Goal: Transaction & Acquisition: Obtain resource

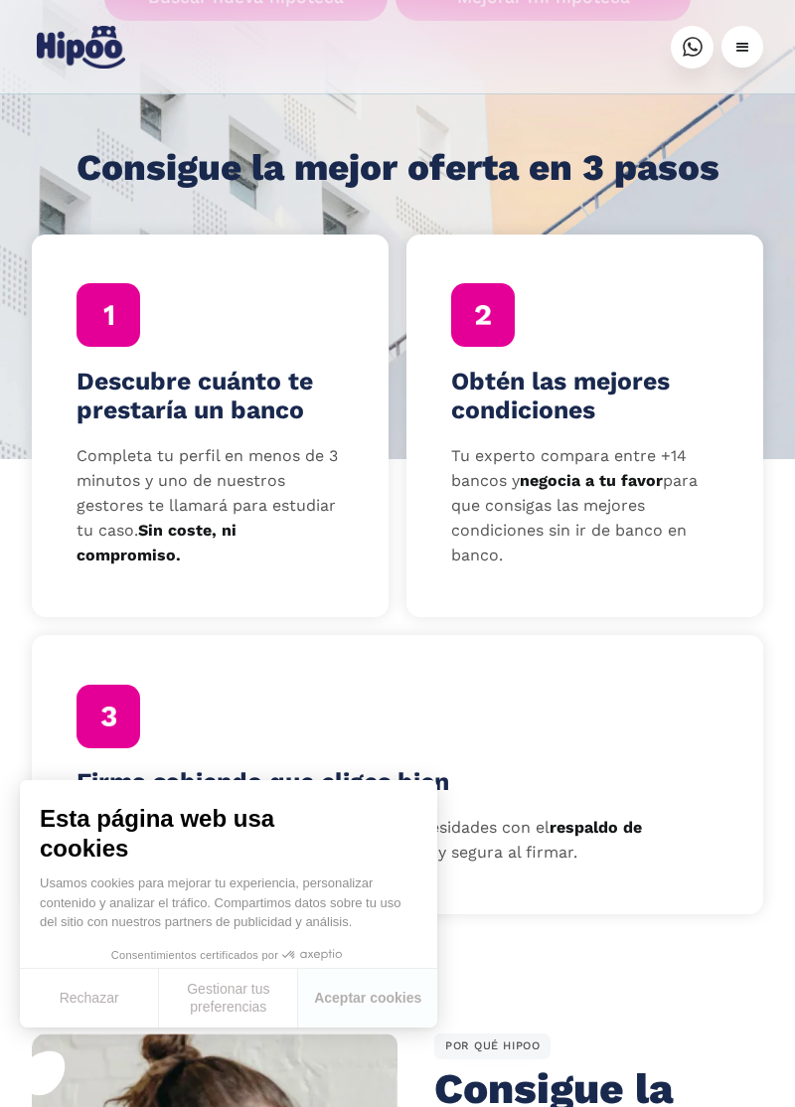
scroll to position [528, 0]
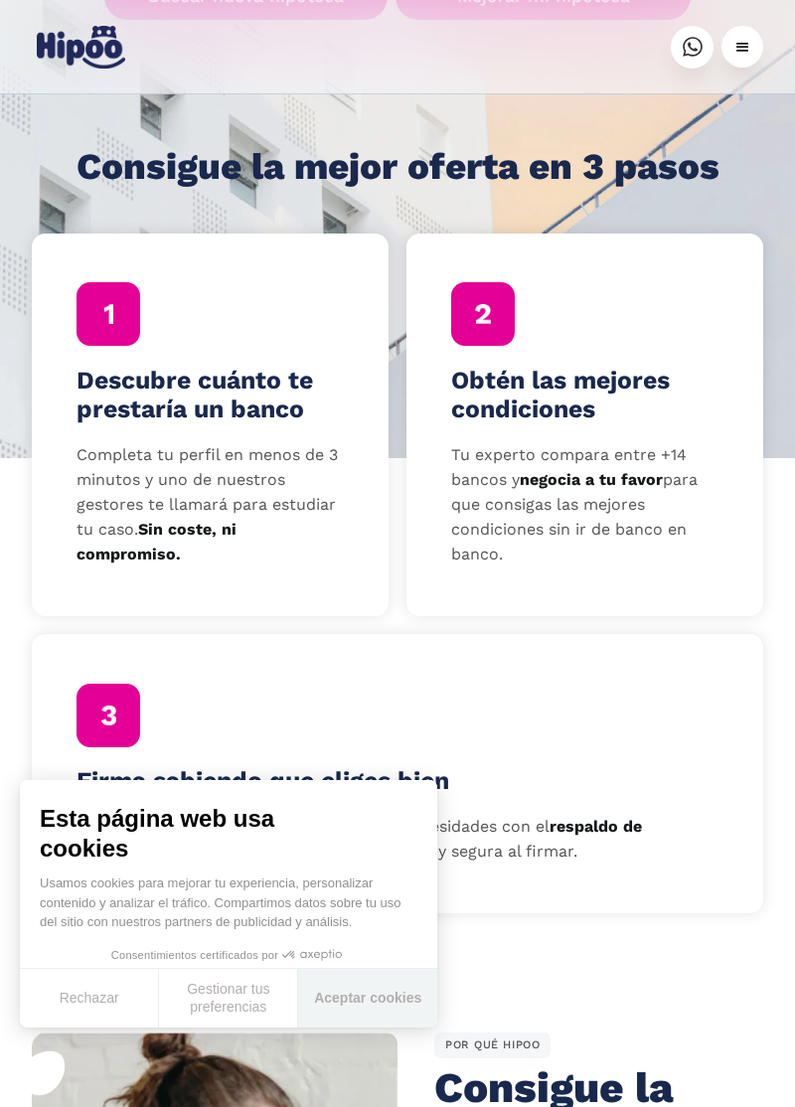
click at [375, 1028] on button "Aceptar cookies" at bounding box center [367, 998] width 139 height 59
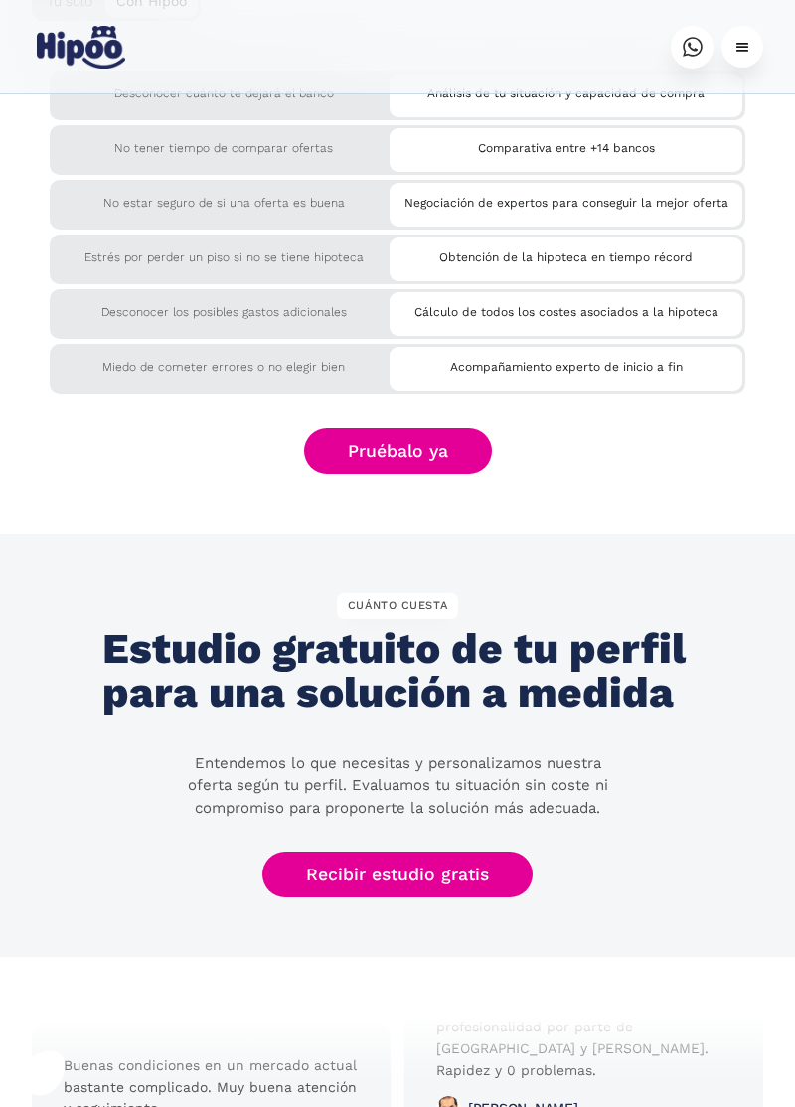
scroll to position [3973, 0]
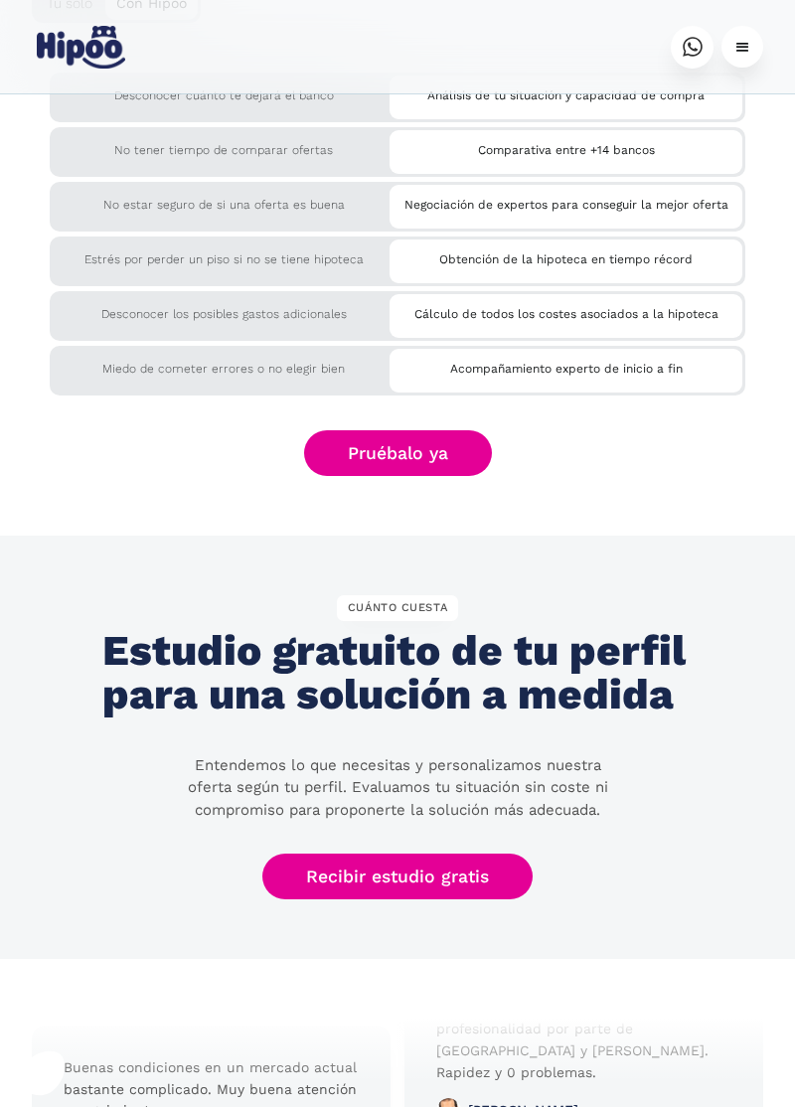
click at [416, 880] on link "Recibir estudio gratis" at bounding box center [397, 877] width 270 height 46
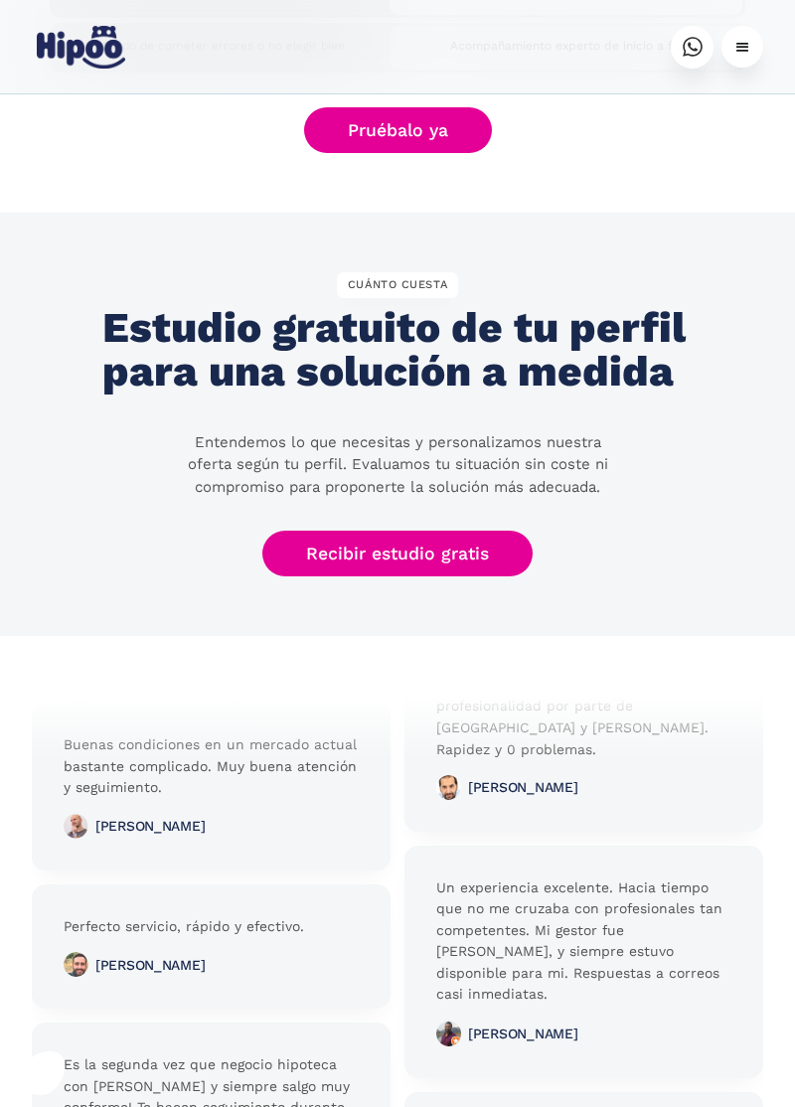
scroll to position [4095, 0]
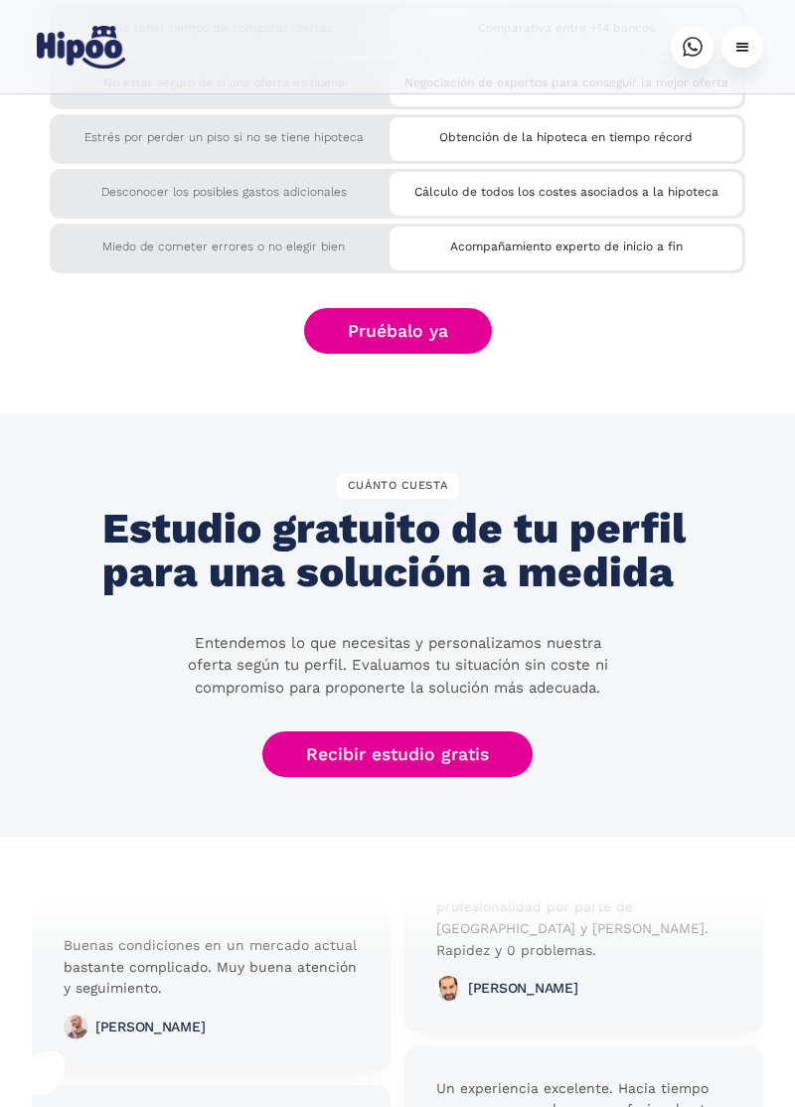
click at [710, 534] on section "CUÁNTO CUESTA Estudio gratuito de tu perfil para una solución a medida Entendem…" at bounding box center [397, 624] width 795 height 423
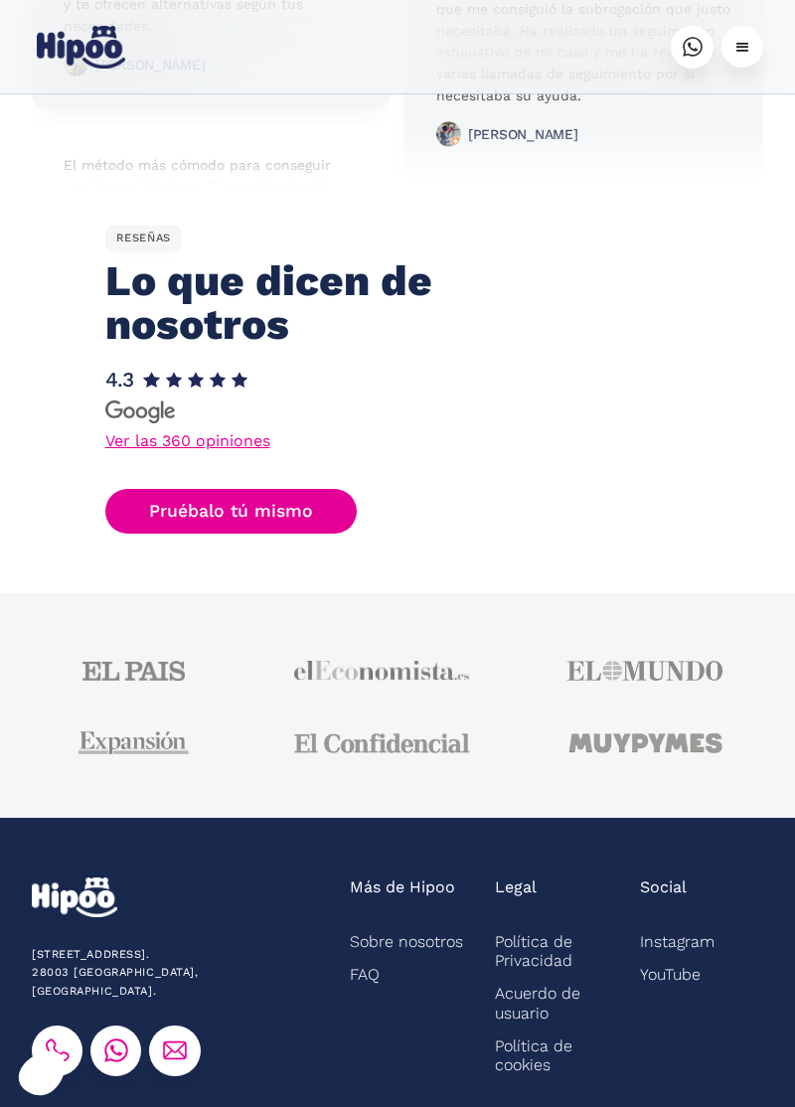
scroll to position [5445, 0]
